Goal: Book appointment/travel/reservation

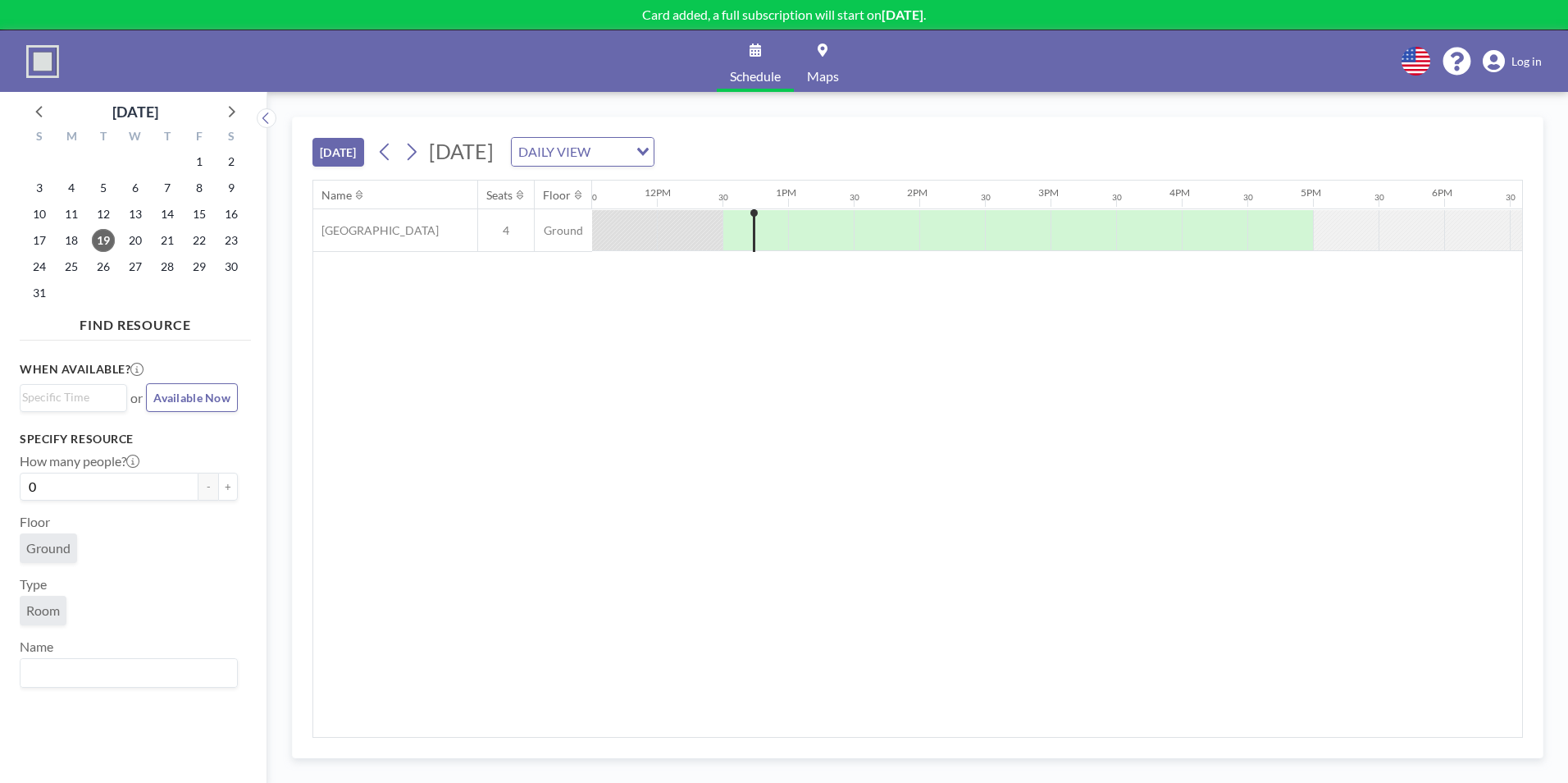
scroll to position [0, 1574]
click at [59, 401] on input "Search for option" at bounding box center [69, 398] width 95 height 20
click at [59, 449] on li "1:30 pm" at bounding box center [73, 454] width 105 height 27
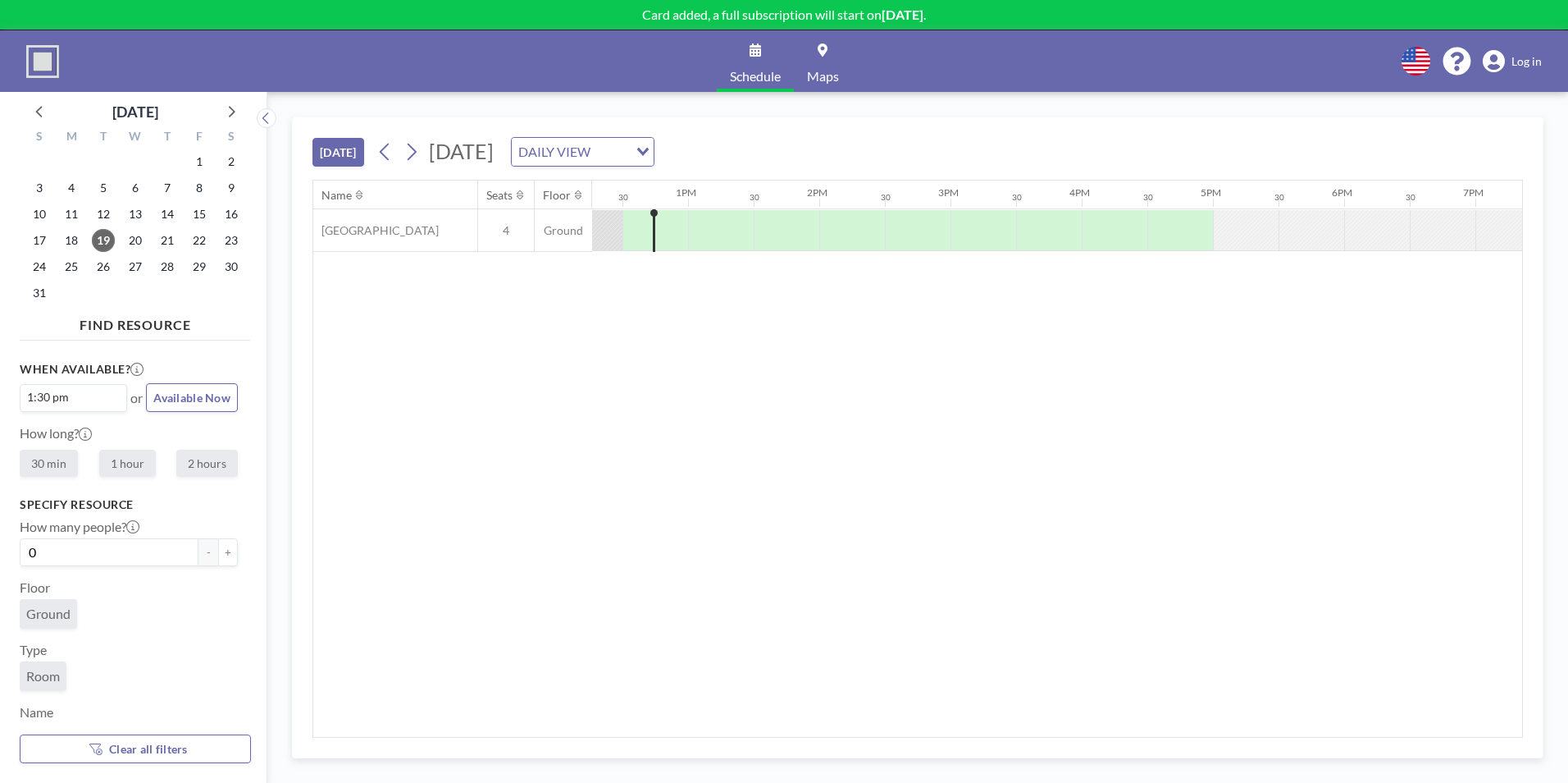
scroll to position [0, 1705]
click at [121, 462] on label "1 hour" at bounding box center [126, 462] width 56 height 27
radio input "true"
click at [221, 552] on button "+" at bounding box center [227, 552] width 20 height 28
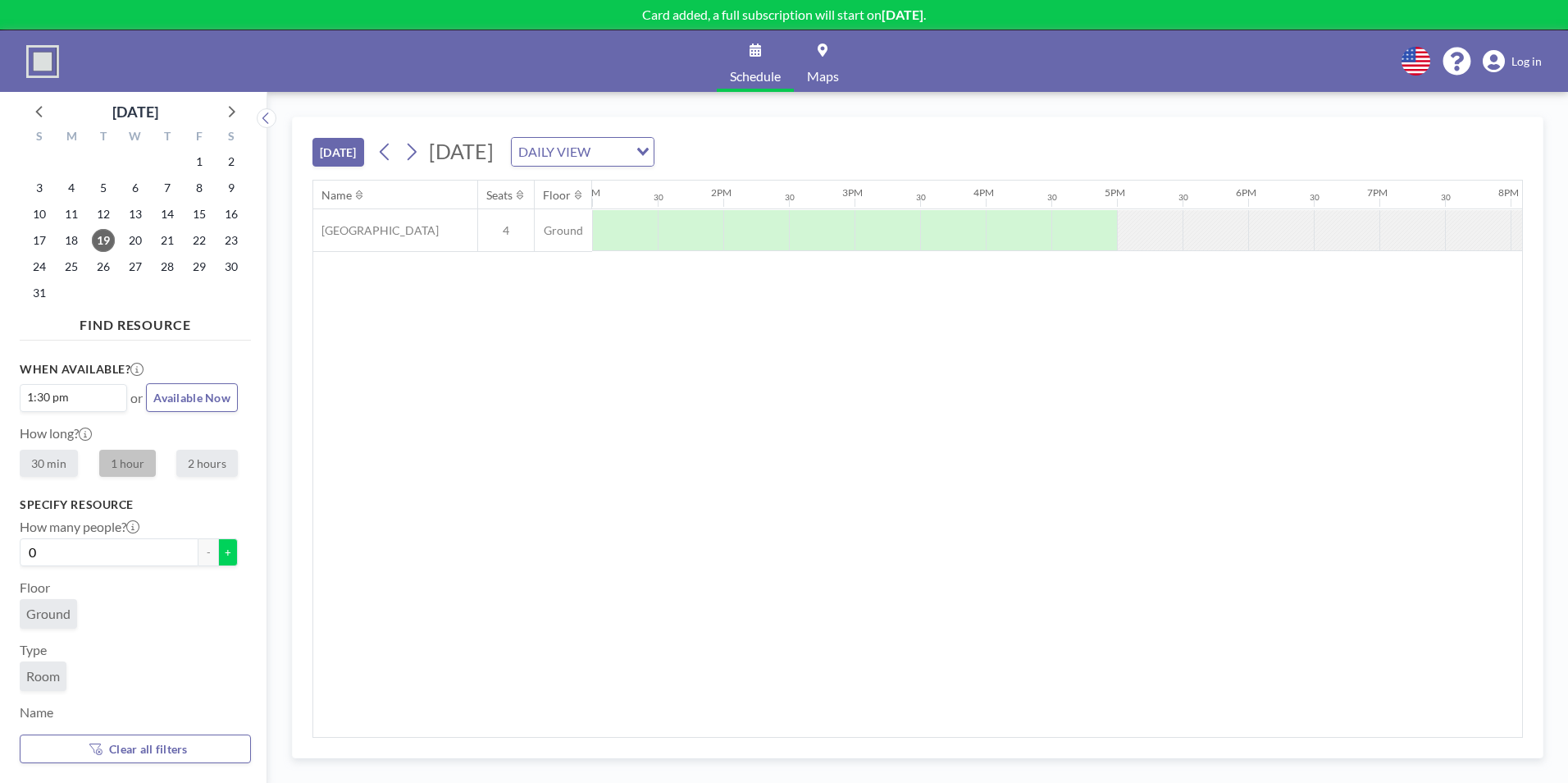
type input "1"
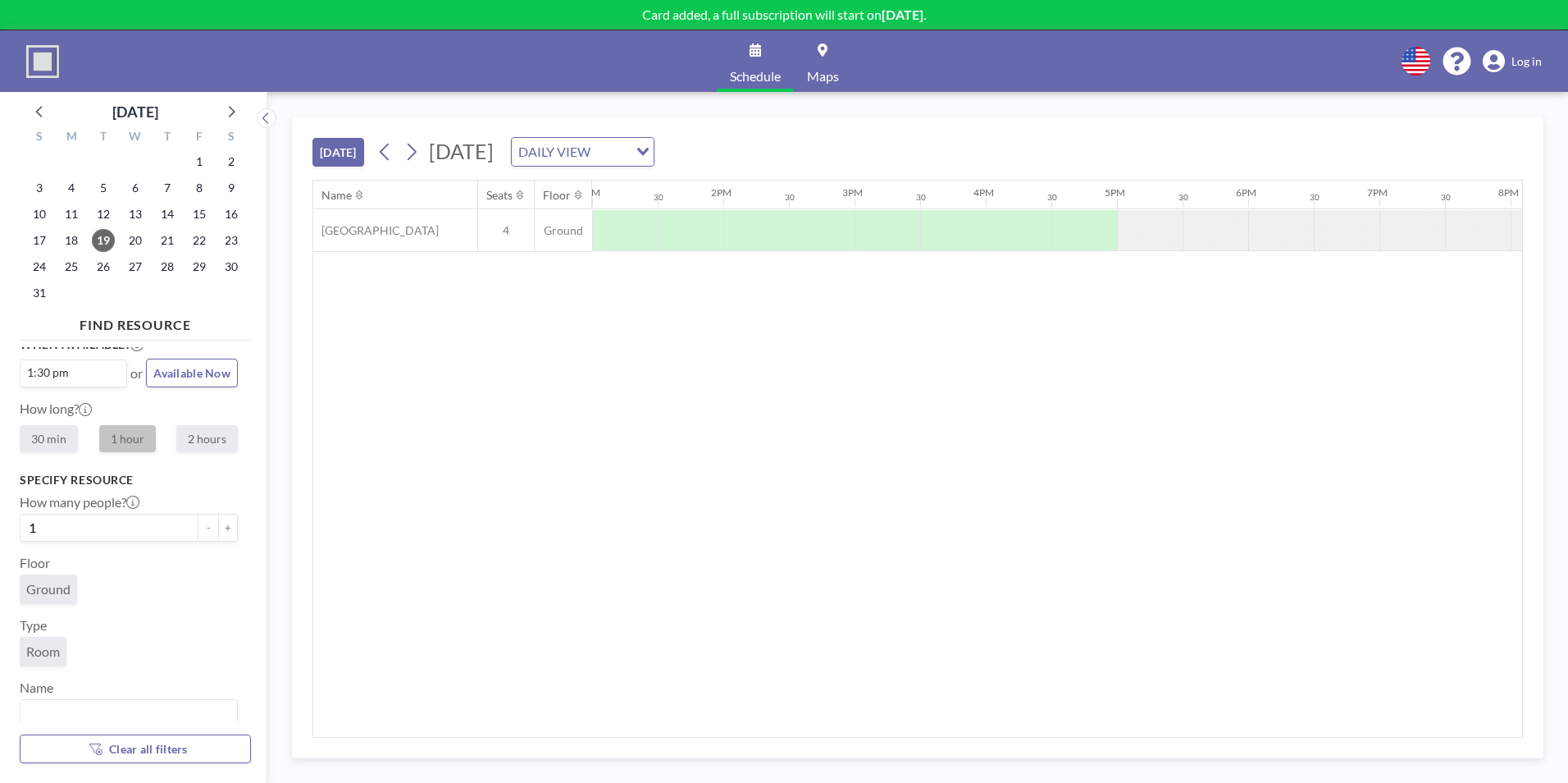
scroll to position [39, 0]
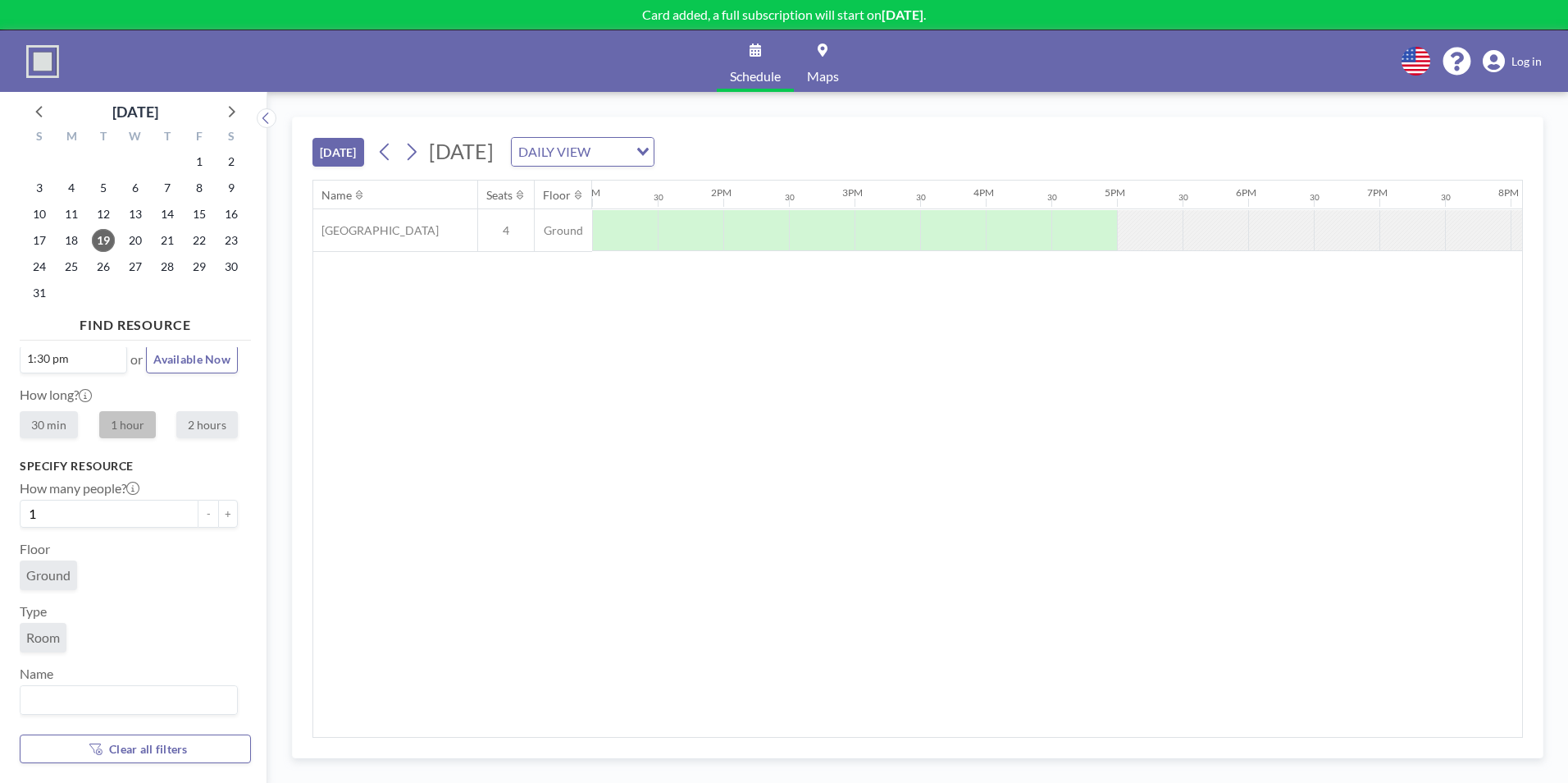
click at [1521, 65] on span "Log in" at bounding box center [1526, 62] width 30 height 15
